Goal: Check status: Check status

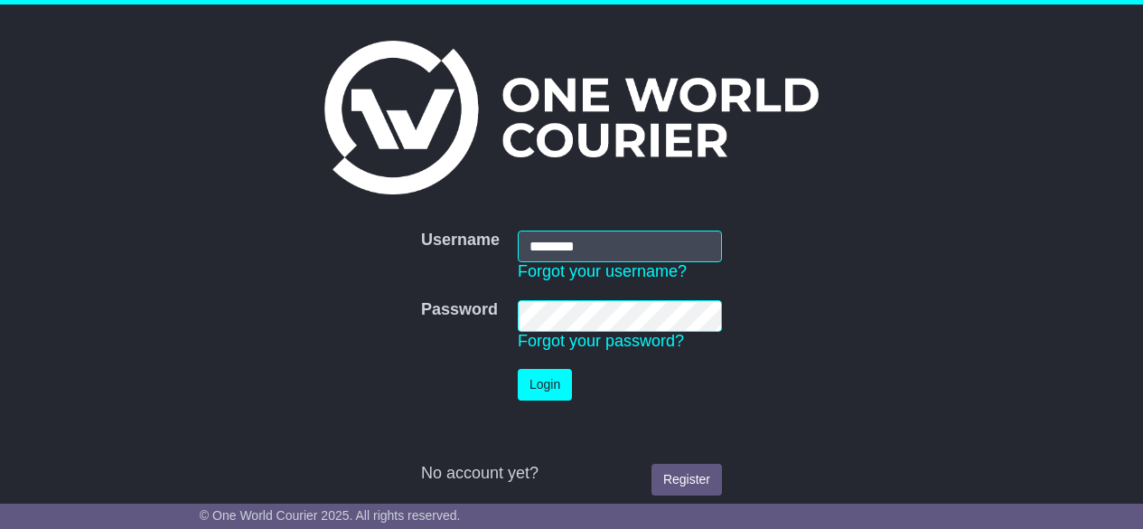
click at [562, 389] on button "Login" at bounding box center [545, 385] width 54 height 32
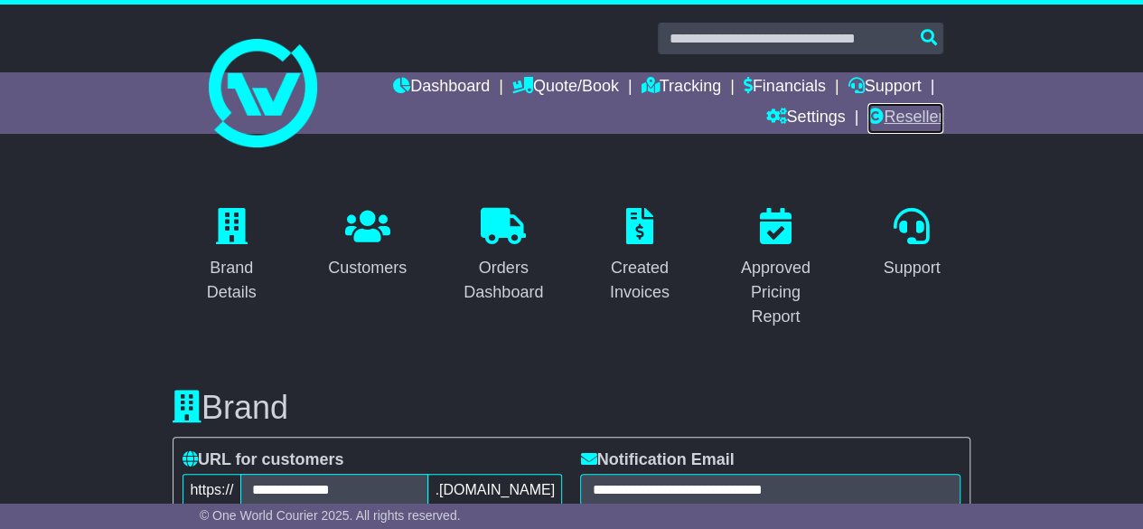
click at [889, 123] on link "Reseller" at bounding box center [905, 118] width 76 height 31
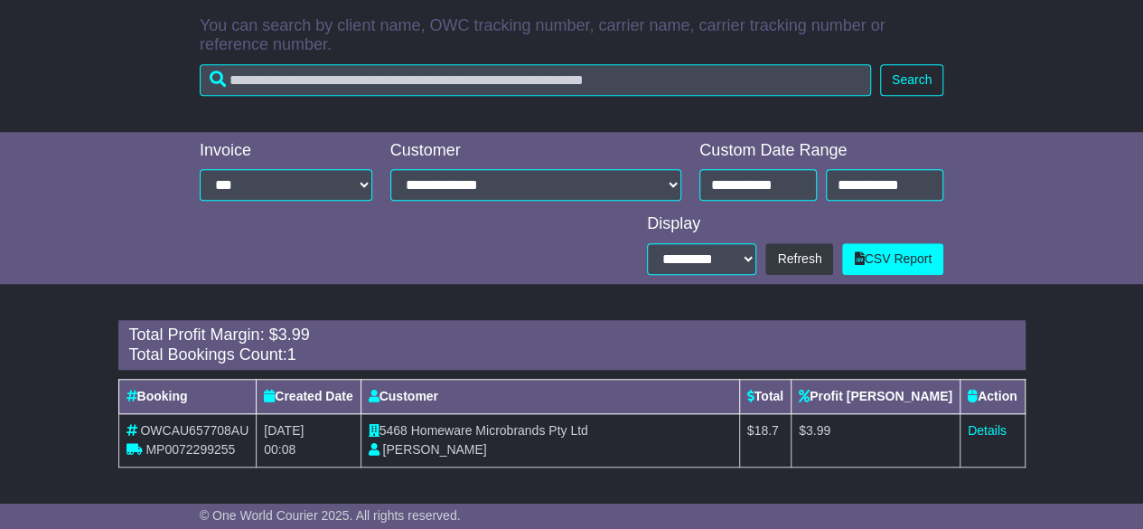
scroll to position [109, 0]
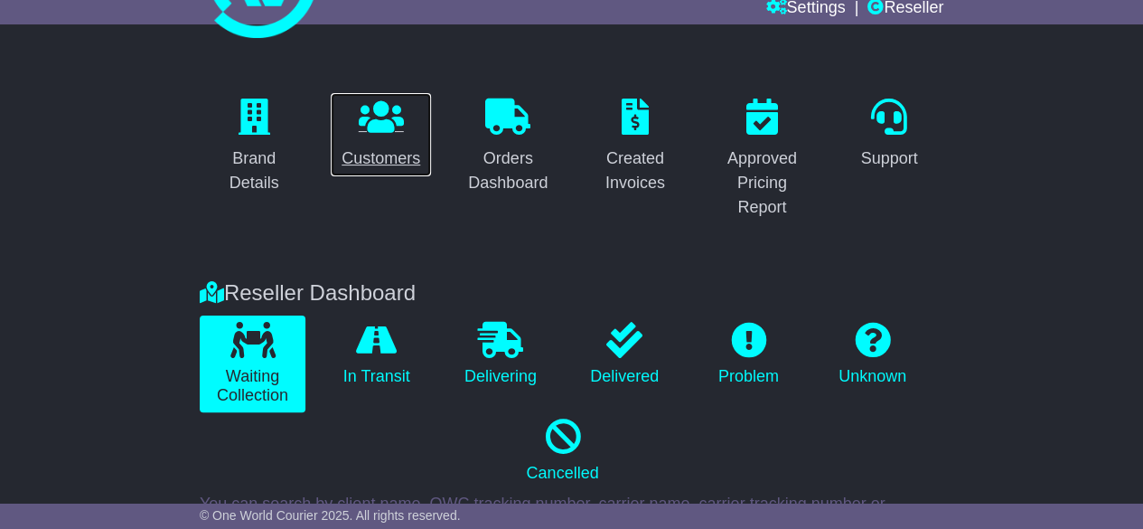
click at [405, 137] on link "Customers" at bounding box center [381, 134] width 102 height 85
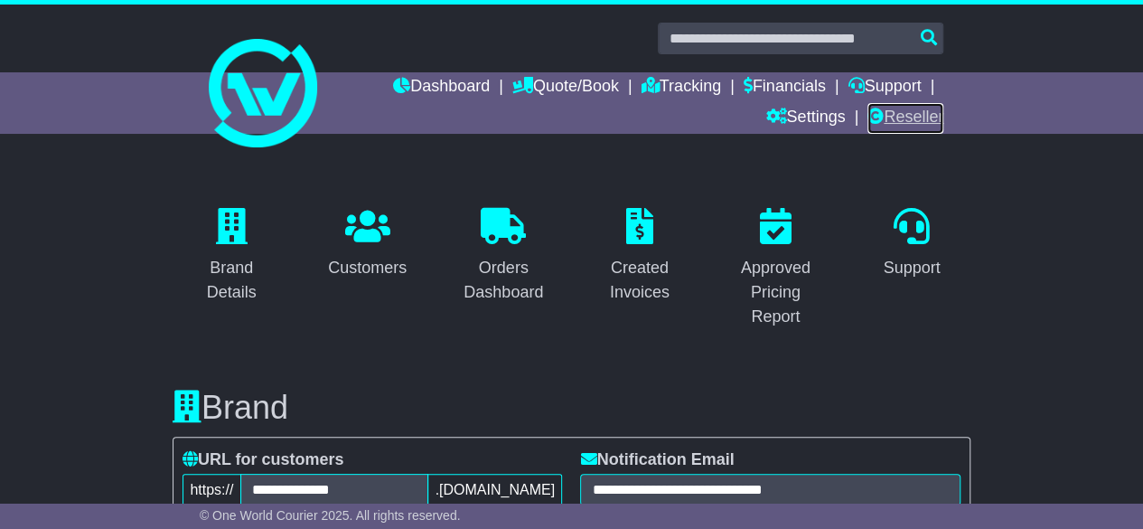
click at [894, 114] on link "Reseller" at bounding box center [905, 118] width 76 height 31
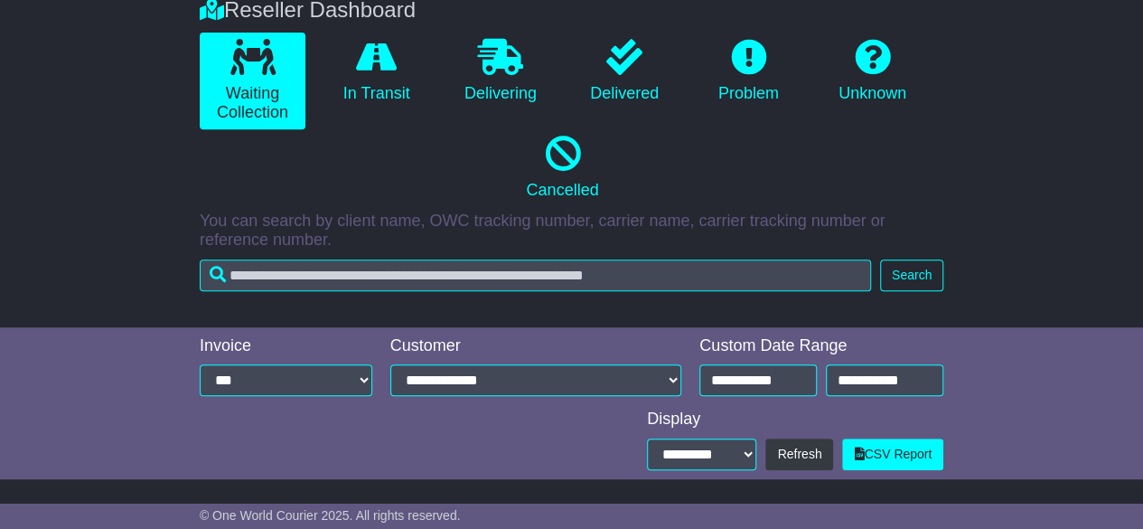
scroll to position [587, 0]
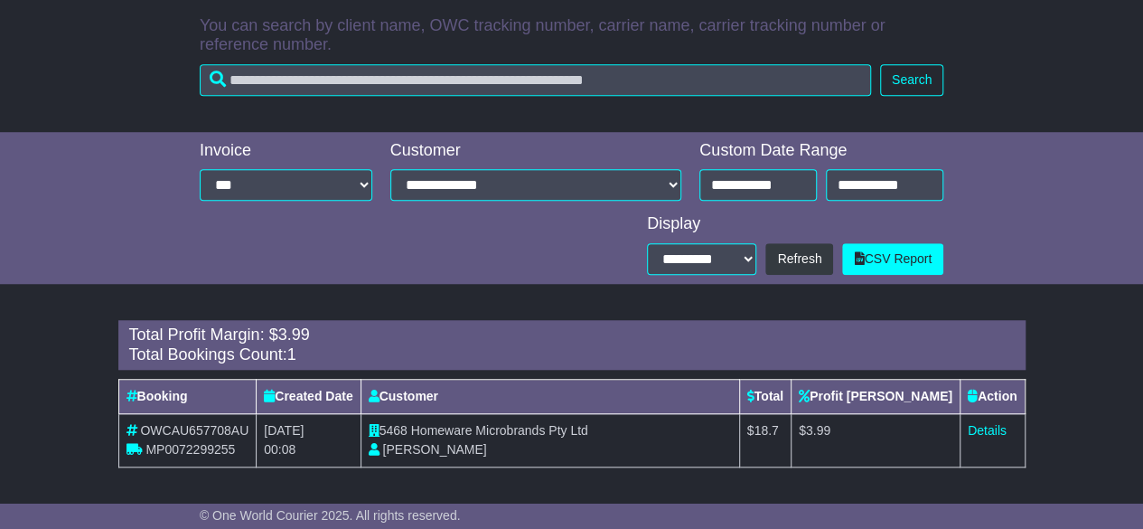
click at [347, 345] on div "Total Bookings Count: 1" at bounding box center [571, 355] width 885 height 20
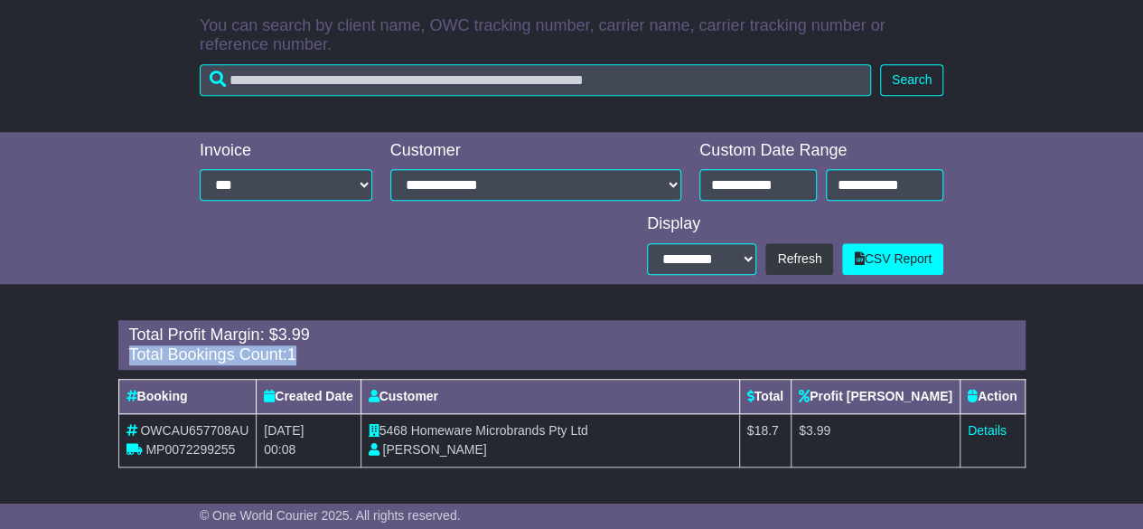
click at [347, 345] on div "Total Bookings Count: 1" at bounding box center [571, 355] width 885 height 20
click at [206, 330] on div "Total Profit Margin: $ 3.99" at bounding box center [571, 335] width 885 height 20
click at [264, 329] on div "Total Profit Margin: $ 3.99" at bounding box center [571, 335] width 885 height 20
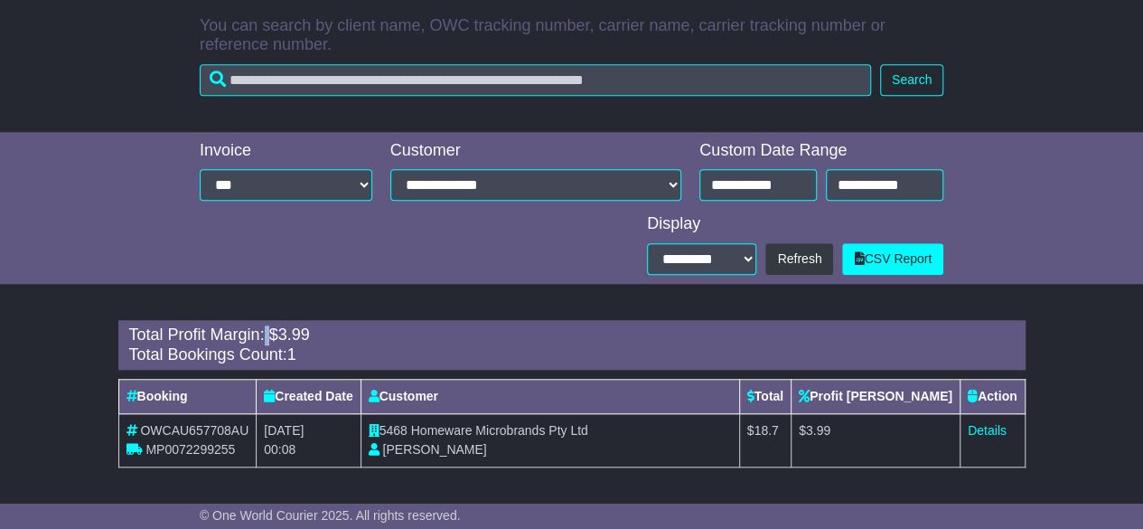
click at [264, 329] on div "Total Profit Margin: $ 3.99" at bounding box center [571, 335] width 885 height 20
